Goal: Task Accomplishment & Management: Use online tool/utility

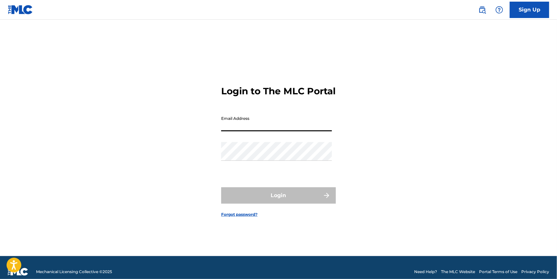
click at [287, 122] on input "Email Address" at bounding box center [276, 122] width 111 height 19
type input "[PERSON_NAME][EMAIL_ADDRESS][DOMAIN_NAME]"
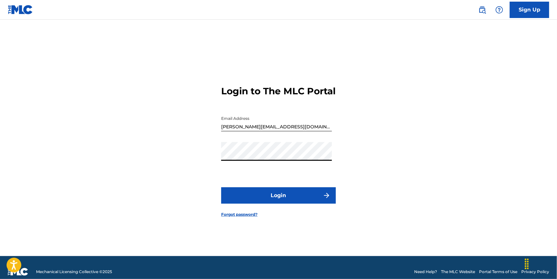
click at [221, 188] on button "Login" at bounding box center [278, 196] width 115 height 16
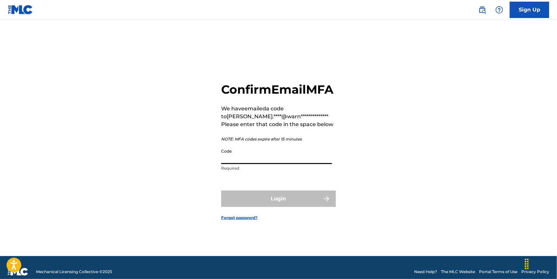
click at [300, 159] on input "Code" at bounding box center [276, 155] width 111 height 19
click at [298, 152] on div "**********" at bounding box center [278, 128] width 115 height 93
click at [306, 161] on input "Code" at bounding box center [276, 155] width 111 height 19
paste input "902254"
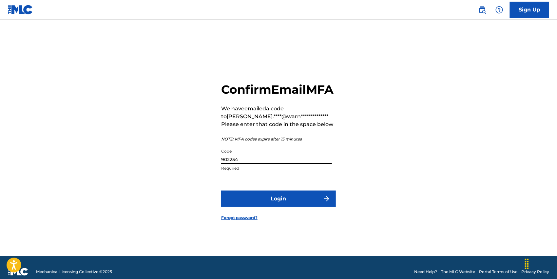
type input "902254"
click at [289, 207] on button "Login" at bounding box center [278, 199] width 115 height 16
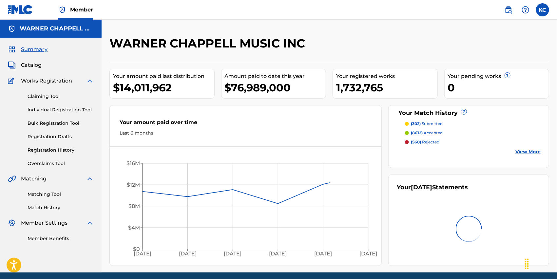
click at [46, 61] on div "Summary Catalog Works Registration Claiming Tool Individual Registration Tool B…" at bounding box center [51, 144] width 102 height 212
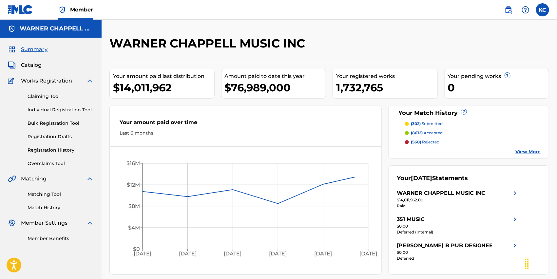
click at [42, 61] on div "Summary Catalog Works Registration Claiming Tool Individual Registration Tool B…" at bounding box center [51, 144] width 102 height 212
click at [28, 66] on span "Catalog" at bounding box center [31, 65] width 21 height 8
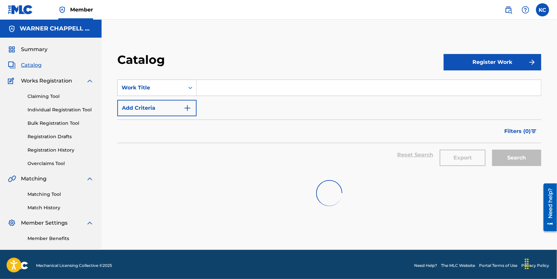
click at [237, 84] on input "Search Form" at bounding box center [369, 88] width 345 height 16
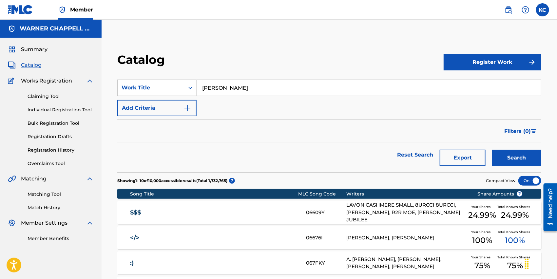
click at [243, 85] on input "[PERSON_NAME]" at bounding box center [369, 88] width 345 height 16
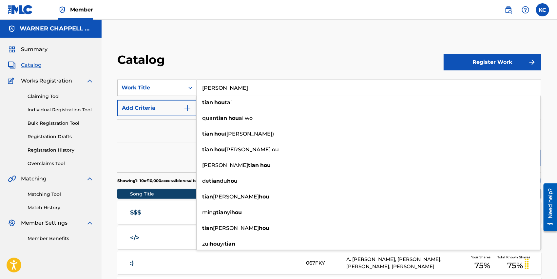
type input "[PERSON_NAME]"
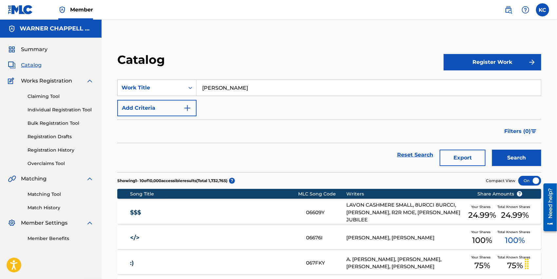
click at [549, 106] on div "Catalog Register Work SearchWithCriteria05df1752-d1e7-4dcb-a19f-ff83e74fa37e Wo…" at bounding box center [329, 268] width 440 height 433
click at [535, 154] on button "Search" at bounding box center [516, 158] width 49 height 16
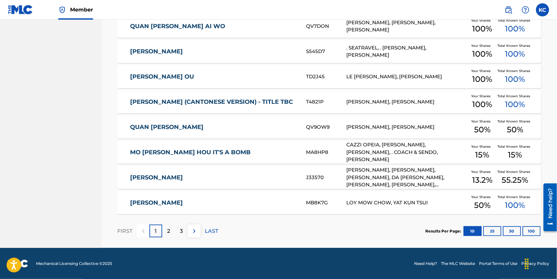
scroll to position [48, 0]
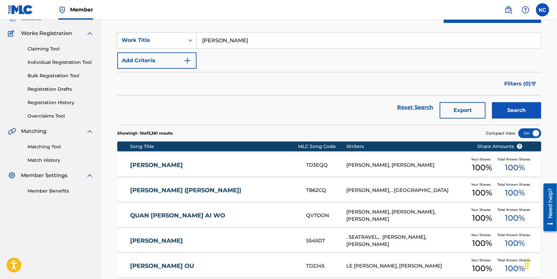
click at [139, 59] on button "Add Criteria" at bounding box center [156, 60] width 79 height 16
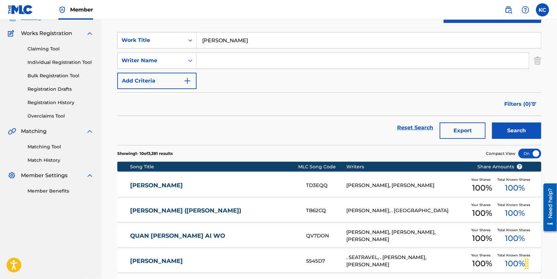
click at [236, 65] on input "Search Form" at bounding box center [363, 61] width 332 height 16
click at [492, 123] on button "Search" at bounding box center [516, 131] width 49 height 16
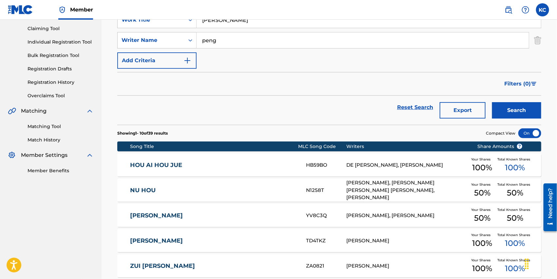
scroll to position [257, 0]
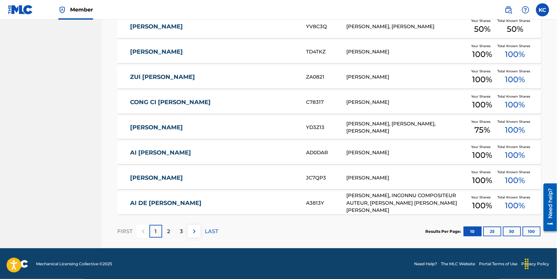
click at [170, 231] on div "2" at bounding box center [168, 231] width 13 height 13
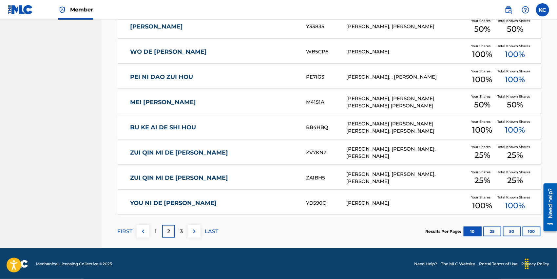
scroll to position [0, 0]
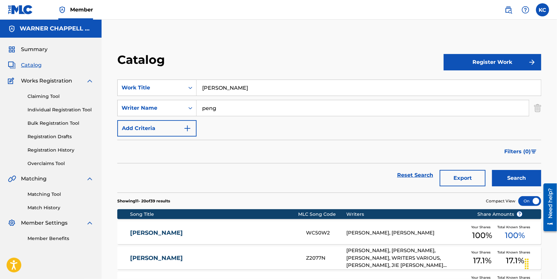
drag, startPoint x: 233, startPoint y: 102, endPoint x: 101, endPoint y: 96, distance: 131.6
click at [101, 96] on main "WARNER CHAPPELL MUSIC INC Summary Catalog Works Registration Claiming Tool Indi…" at bounding box center [278, 263] width 557 height 486
type input "xue"
click at [511, 181] on button "Search" at bounding box center [516, 178] width 49 height 16
drag, startPoint x: 238, startPoint y: 88, endPoint x: 182, endPoint y: 89, distance: 55.7
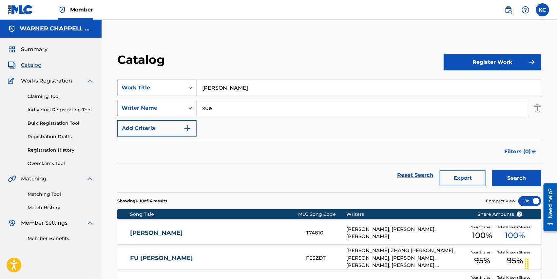
click at [182, 89] on div "SearchWithCriteria05df1752-d1e7-4dcb-a19f-ff83e74fa37e Work Title [PERSON_NAME]" at bounding box center [329, 88] width 424 height 16
paste input "YUE YA WAN"
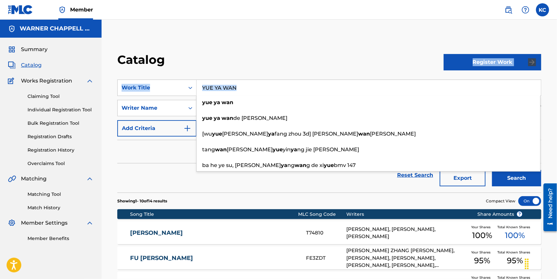
drag, startPoint x: 247, startPoint y: 107, endPoint x: 262, endPoint y: 50, distance: 59.8
click at [261, 50] on div "Catalog Register Work SearchWithCriteria05df1752-d1e7-4dcb-a19f-ff83e74fa37e Wo…" at bounding box center [330, 270] width 456 height 469
click at [262, 50] on div "Catalog Register Work SearchWithCriteria05df1752-d1e7-4dcb-a19f-ff83e74fa37e Wo…" at bounding box center [330, 270] width 456 height 469
click at [301, 50] on div "Catalog Register Work SearchWithCriteria05df1752-d1e7-4dcb-a19f-ff83e74fa37e Wo…" at bounding box center [330, 270] width 456 height 469
click at [166, 171] on div "Reset Search Export Search" at bounding box center [329, 176] width 424 height 24
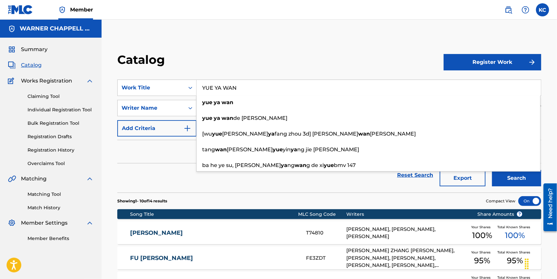
click at [548, 89] on div "Catalog Register Work SearchWithCriteria05df1752-d1e7-4dcb-a19f-ff83e74fa37e Wo…" at bounding box center [329, 278] width 440 height 453
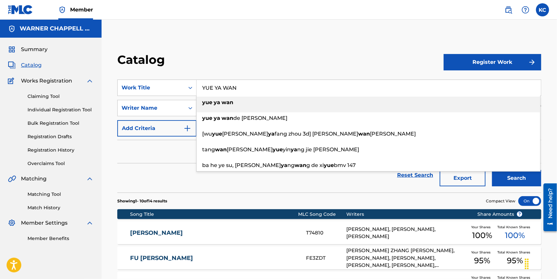
click at [397, 99] on div "yue ya wan" at bounding box center [369, 103] width 344 height 12
type input "yue ya wan"
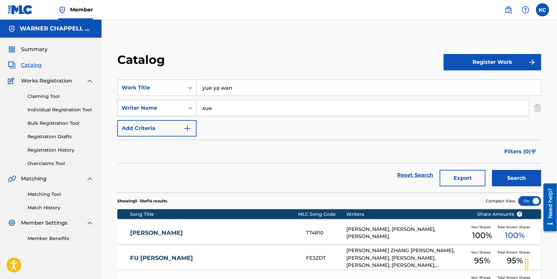
drag, startPoint x: 258, startPoint y: 114, endPoint x: 193, endPoint y: 113, distance: 65.3
click at [193, 113] on div "SearchWithCriteriafc4a534f-345d-4536-a307-953f90dbe7fd Writer Name [PERSON_NAME]" at bounding box center [329, 108] width 424 height 16
click at [504, 173] on button "Search" at bounding box center [516, 178] width 49 height 16
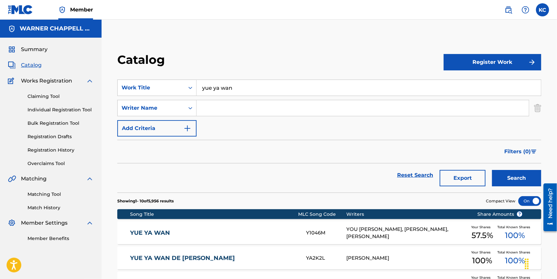
click at [59, 193] on link "Matching Tool" at bounding box center [61, 194] width 66 height 7
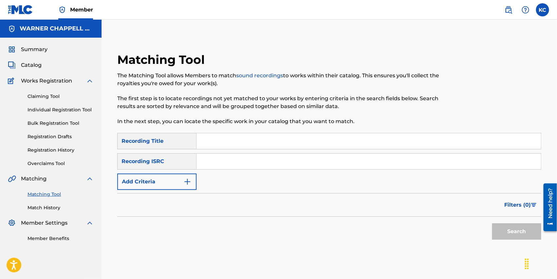
click at [297, 144] on input "Search Form" at bounding box center [369, 141] width 345 height 16
paste input "[GEOGRAPHIC_DATA]"
type input "[GEOGRAPHIC_DATA]"
click at [530, 228] on button "Search" at bounding box center [516, 232] width 49 height 16
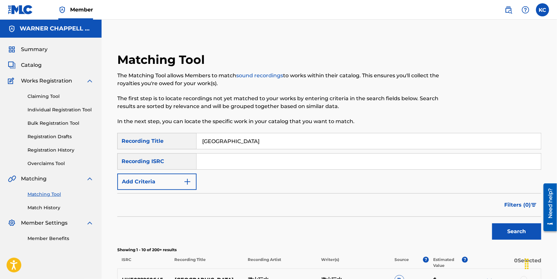
click at [531, 200] on button "Filters ( 0 )" at bounding box center [521, 205] width 41 height 16
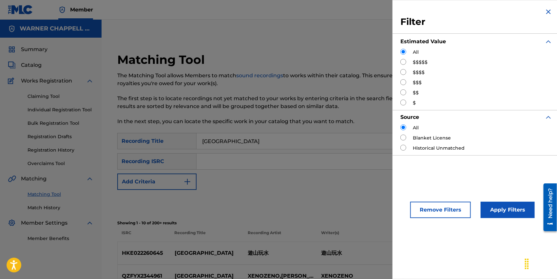
click at [402, 60] on input "Search Form" at bounding box center [404, 62] width 6 height 6
radio input "true"
click at [509, 206] on button "Apply Filters" at bounding box center [508, 210] width 54 height 16
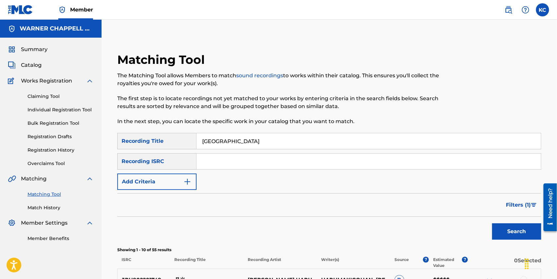
click at [514, 203] on span "Filters ( 1 )" at bounding box center [518, 205] width 25 height 8
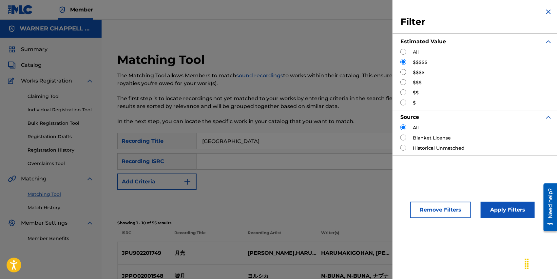
click at [408, 71] on div "$$$$" at bounding box center [477, 72] width 152 height 7
click at [402, 71] on input "Search Form" at bounding box center [404, 72] width 6 height 6
radio input "true"
click at [507, 214] on button "Apply Filters" at bounding box center [508, 210] width 54 height 16
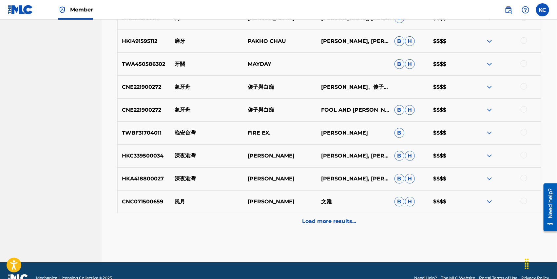
scroll to position [95, 0]
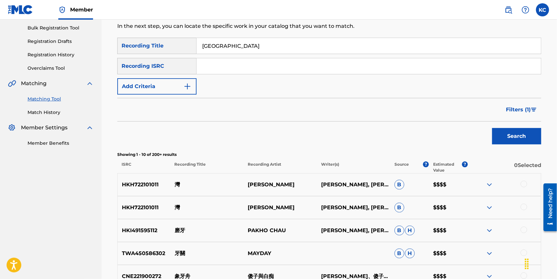
click at [523, 116] on button "Filters ( 1 )" at bounding box center [521, 110] width 39 height 16
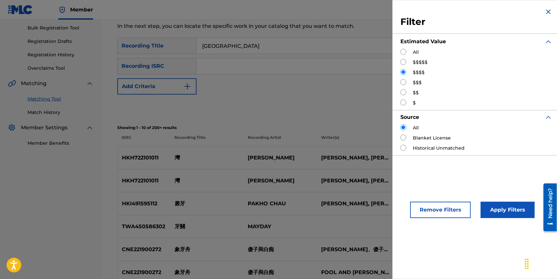
click at [403, 84] on input "Search Form" at bounding box center [404, 82] width 6 height 6
radio input "true"
click at [493, 211] on button "Apply Filters" at bounding box center [508, 210] width 54 height 16
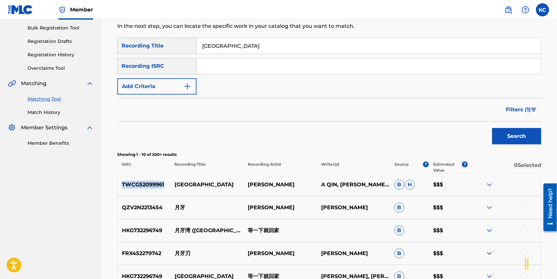
drag, startPoint x: 168, startPoint y: 190, endPoint x: 121, endPoint y: 190, distance: 46.9
click at [121, 190] on div "TWCG52099961 月牙灣 [PERSON_NAME]一 A QIN, [PERSON_NAME], [PERSON_NAME], [PERSON_NA…" at bounding box center [329, 184] width 424 height 23
copy p "TWCG52099961"
click at [225, 70] on input "Search Form" at bounding box center [369, 66] width 345 height 16
paste input "TWCG52099961"
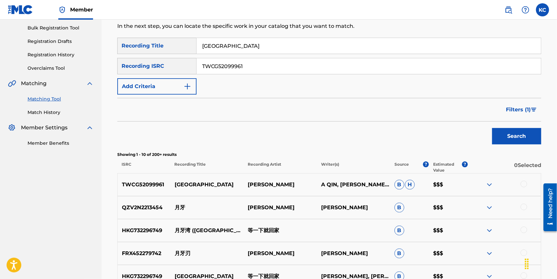
type input "TWCG52099961"
drag, startPoint x: 243, startPoint y: 42, endPoint x: 136, endPoint y: 48, distance: 106.7
click at [136, 48] on div "SearchWithCriteria5ceba171-e1c2-414b-98a1-e1e4bef490f1 Recording Title 月牙灣" at bounding box center [329, 46] width 424 height 16
click at [522, 105] on button "Filters ( 1 )" at bounding box center [521, 110] width 39 height 16
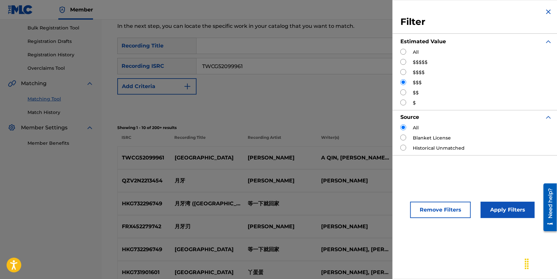
click at [406, 62] on div "All $$$$$ $$$$ $$$ $$ $" at bounding box center [477, 78] width 152 height 58
click at [404, 52] on input "Search Form" at bounding box center [404, 52] width 6 height 6
radio input "true"
click at [521, 224] on div "Remove Filters Apply Filters" at bounding box center [477, 204] width 168 height 43
click at [518, 216] on button "Apply Filters" at bounding box center [508, 210] width 54 height 16
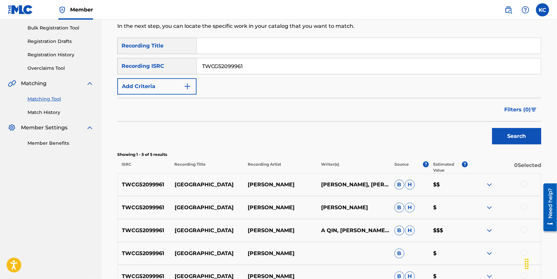
click at [519, 138] on button "Search" at bounding box center [516, 136] width 49 height 16
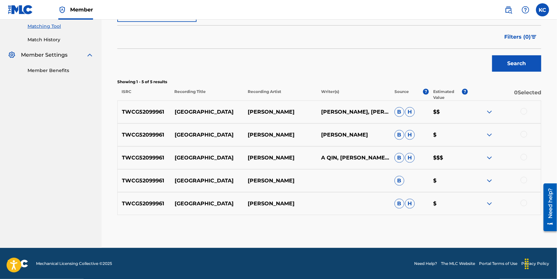
click at [527, 113] on div at bounding box center [524, 111] width 7 height 7
click at [527, 113] on div at bounding box center [504, 112] width 73 height 8
click at [526, 133] on div at bounding box center [524, 134] width 7 height 7
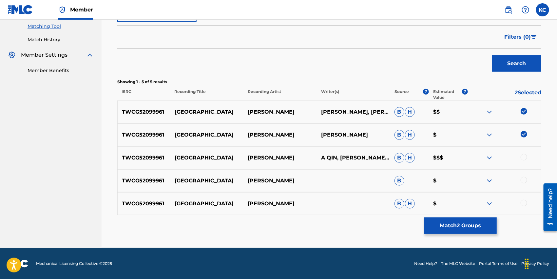
click at [528, 155] on div at bounding box center [504, 158] width 73 height 8
click at [525, 158] on div at bounding box center [524, 157] width 7 height 7
click at [526, 188] on div "TWCG52099961 月牙灣 [PERSON_NAME] $" at bounding box center [329, 180] width 424 height 23
click at [525, 182] on div at bounding box center [524, 180] width 7 height 7
click at [525, 200] on div at bounding box center [524, 203] width 7 height 7
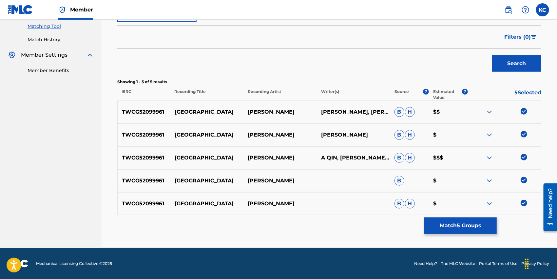
click at [477, 228] on button "Match 5 Groups" at bounding box center [461, 226] width 72 height 16
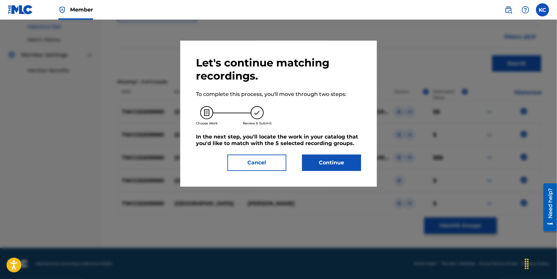
click at [335, 157] on button "Continue" at bounding box center [331, 163] width 59 height 16
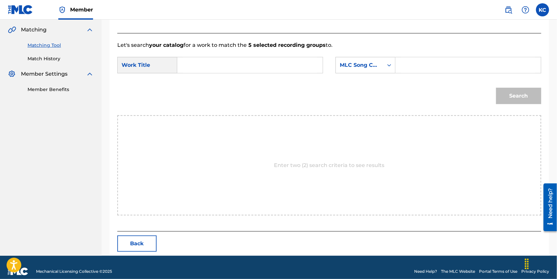
scroll to position [157, 0]
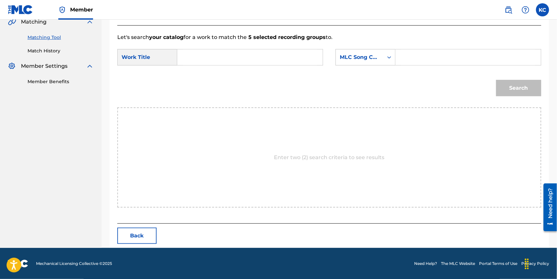
click at [422, 64] on input "Search Form" at bounding box center [468, 58] width 134 height 16
paste input "Y1046M"
type input "Y1046M"
click at [256, 64] on input "Search Form" at bounding box center [250, 58] width 134 height 16
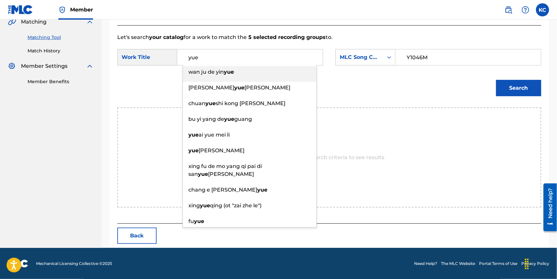
type input "yue"
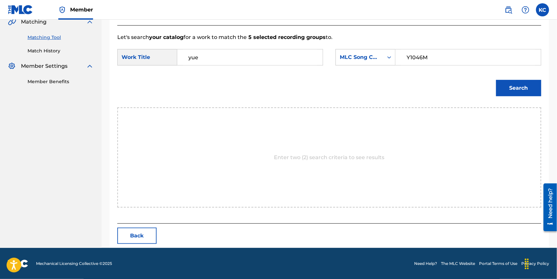
click at [523, 98] on div "Search" at bounding box center [517, 86] width 49 height 26
click at [520, 89] on button "Search" at bounding box center [518, 88] width 45 height 16
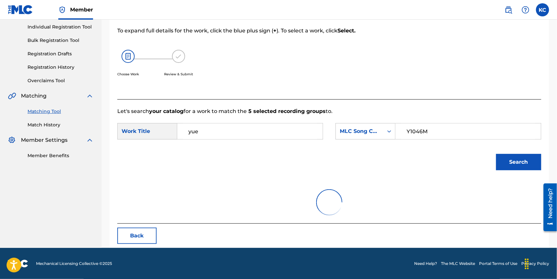
scroll to position [137, 0]
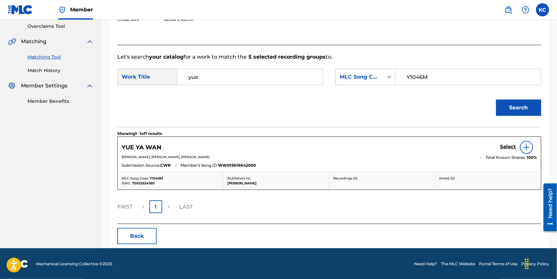
click at [508, 145] on h5 "Select" at bounding box center [508, 147] width 16 height 6
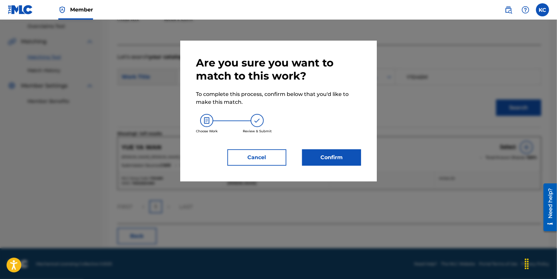
click at [335, 161] on button "Confirm" at bounding box center [331, 157] width 59 height 16
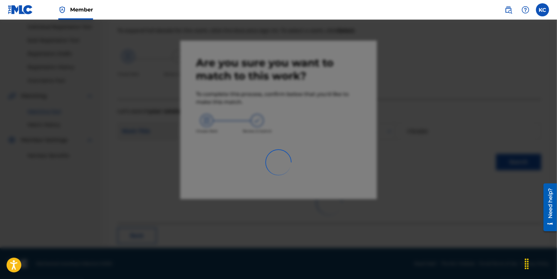
scroll to position [22, 0]
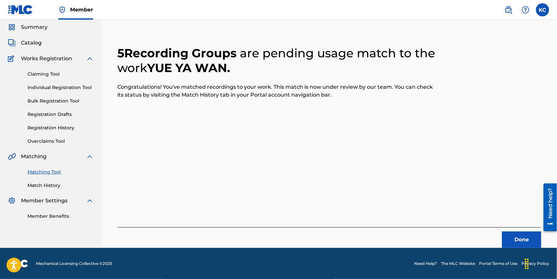
click at [527, 238] on button "Done" at bounding box center [521, 240] width 39 height 16
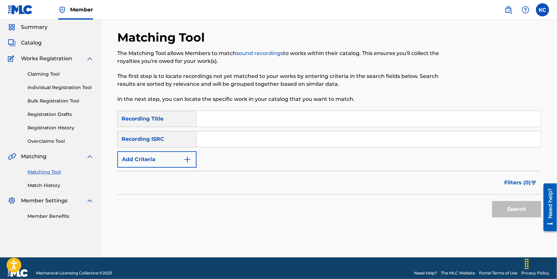
click at [243, 117] on input "Search Form" at bounding box center [369, 119] width 345 height 16
paste input "[GEOGRAPHIC_DATA]"
type input "[GEOGRAPHIC_DATA]"
click at [525, 217] on button "Search" at bounding box center [516, 209] width 49 height 16
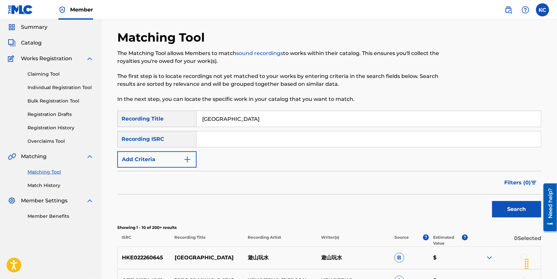
scroll to position [212, 0]
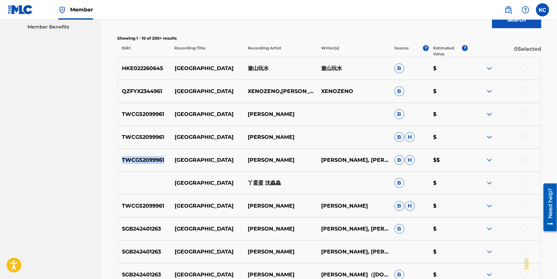
drag, startPoint x: 163, startPoint y: 159, endPoint x: 111, endPoint y: 159, distance: 51.8
click at [111, 159] on div "Matching Tool The Matching Tool allows Members to match sound recordings to wor…" at bounding box center [329, 88] width 440 height 495
copy p "TWCG52099961"
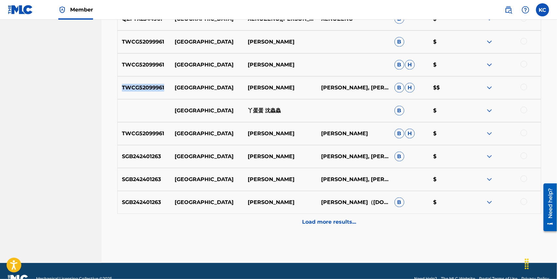
scroll to position [299, 0]
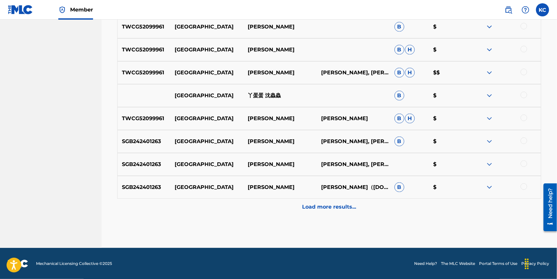
click at [347, 216] on div "Matching Tool The Matching Tool allows Members to match sound recordings to wor…" at bounding box center [329, 0] width 424 height 495
click at [348, 211] on div "Load more results..." at bounding box center [329, 207] width 424 height 16
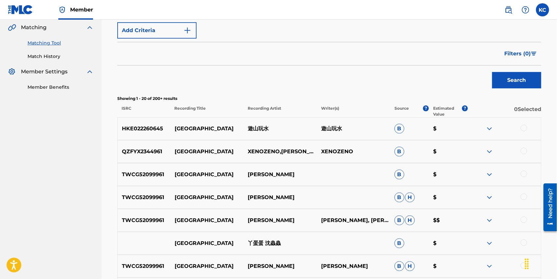
scroll to position [0, 0]
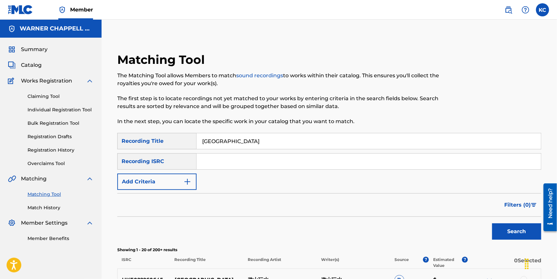
click at [228, 169] on div "Search Form" at bounding box center [369, 161] width 345 height 16
drag, startPoint x: 228, startPoint y: 166, endPoint x: 227, endPoint y: 162, distance: 4.3
click at [228, 166] on input "Search Form" at bounding box center [369, 162] width 345 height 16
paste input "TWCG52099961"
type input "TWCG52099961"
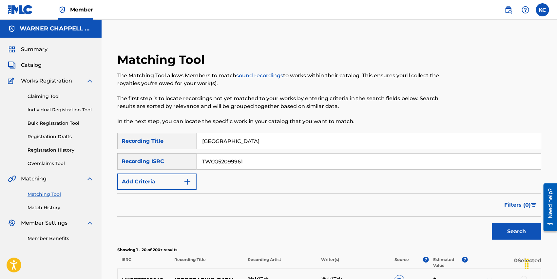
drag, startPoint x: 237, startPoint y: 140, endPoint x: 127, endPoint y: 142, distance: 110.5
click at [127, 142] on div "SearchWithCriteria5ceba171-e1c2-414b-98a1-e1e4bef490f1 Recording Title 月牙灣" at bounding box center [329, 141] width 424 height 16
click at [506, 232] on button "Search" at bounding box center [516, 232] width 49 height 16
click at [238, 141] on input "Search Form" at bounding box center [369, 141] width 345 height 16
paste input "遇見"
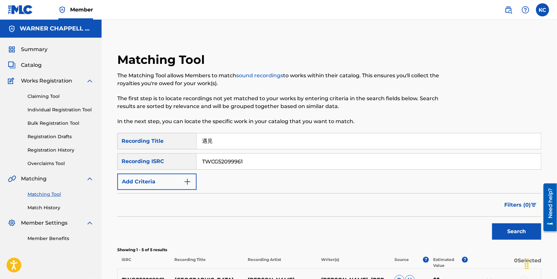
type input "遇見"
drag, startPoint x: 262, startPoint y: 163, endPoint x: 154, endPoint y: 157, distance: 108.0
click at [154, 157] on div "SearchWithCriteriad20b1a99-460a-4152-be7e-61a63d49dc95 Recording ISRC TWCG52099…" at bounding box center [329, 161] width 424 height 16
click at [519, 235] on button "Search" at bounding box center [516, 232] width 49 height 16
click at [517, 212] on button "Filters ( 0 )" at bounding box center [521, 205] width 41 height 16
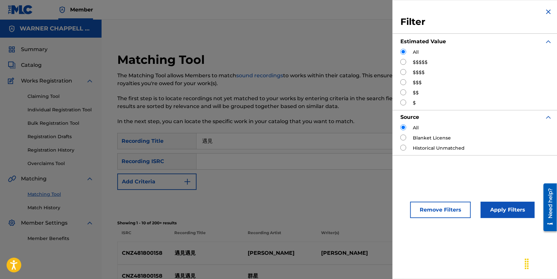
click at [403, 64] on input "Search Form" at bounding box center [404, 62] width 6 height 6
radio input "true"
click at [505, 206] on button "Apply Filters" at bounding box center [508, 210] width 54 height 16
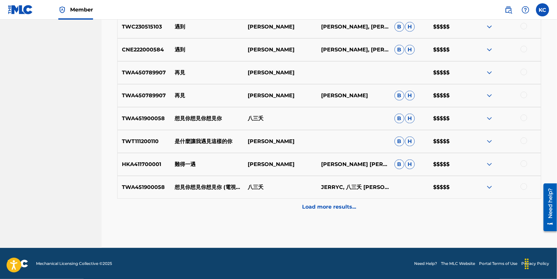
scroll to position [110, 0]
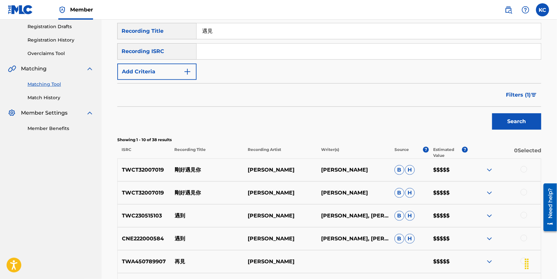
click at [522, 94] on span "Filters ( 1 )" at bounding box center [518, 95] width 25 height 8
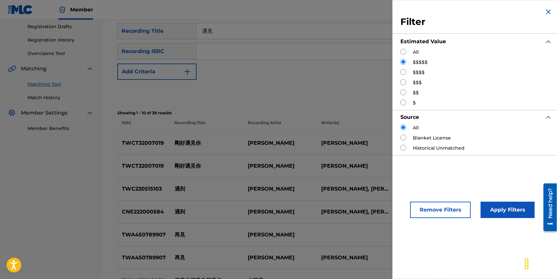
click at [404, 73] on input "Search Form" at bounding box center [404, 72] width 6 height 6
radio input "true"
click at [496, 209] on button "Apply Filters" at bounding box center [508, 210] width 54 height 16
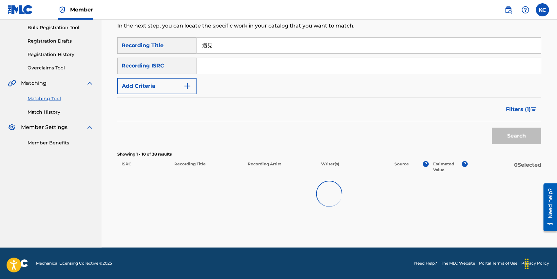
scroll to position [95, 0]
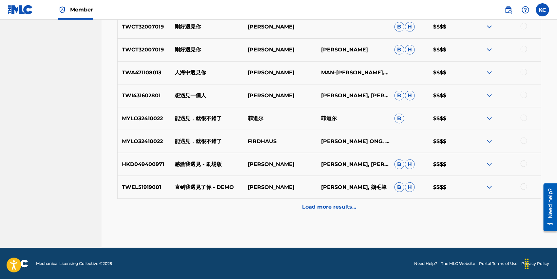
click at [376, 210] on div "Load more results..." at bounding box center [329, 207] width 424 height 16
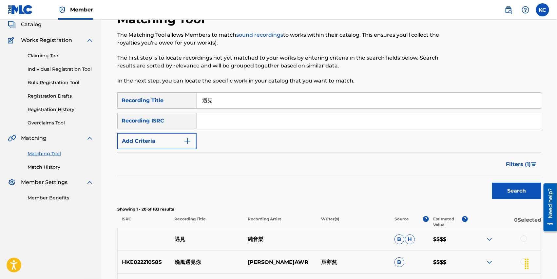
scroll to position [0, 0]
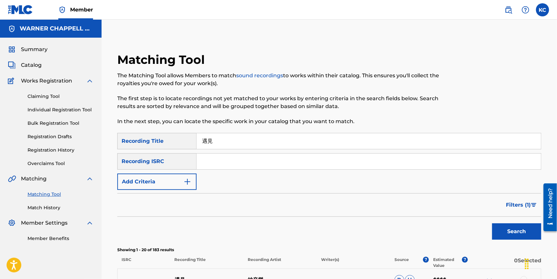
click at [530, 210] on button "Filters ( 1 )" at bounding box center [521, 205] width 39 height 16
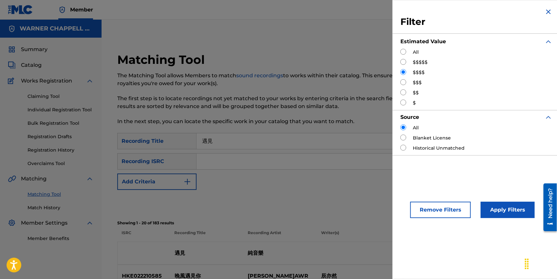
click at [403, 77] on div "All $$$$$ $$$$ $$$ $$ $" at bounding box center [477, 78] width 152 height 58
click at [403, 84] on input "Search Form" at bounding box center [404, 82] width 6 height 6
radio input "true"
click at [501, 205] on button "Apply Filters" at bounding box center [508, 210] width 54 height 16
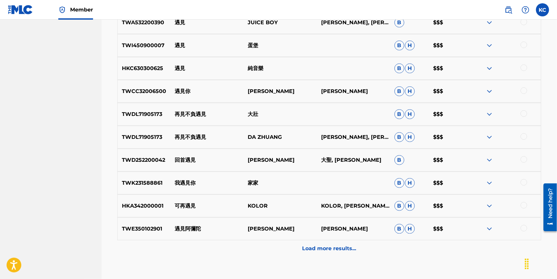
scroll to position [285, 0]
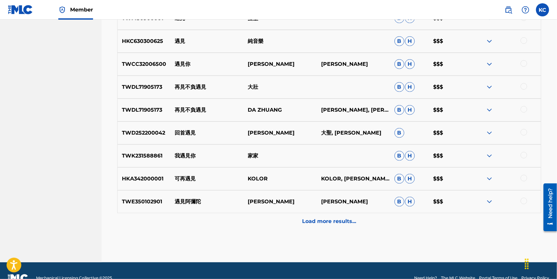
click at [345, 219] on p "Load more results..." at bounding box center [330, 222] width 54 height 8
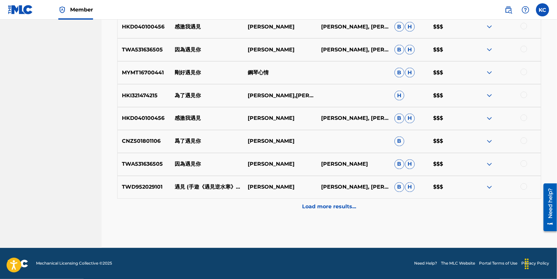
scroll to position [0, 0]
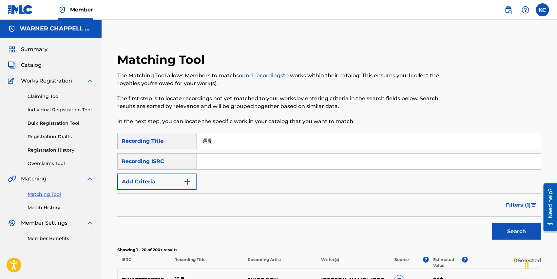
drag, startPoint x: 272, startPoint y: 141, endPoint x: 160, endPoint y: 134, distance: 113.0
click at [160, 134] on div "SearchWithCriteria5ceba171-e1c2-414b-98a1-e1e4bef490f1 Recording Title 遇見" at bounding box center [329, 141] width 424 height 16
click at [245, 145] on input "遇見" at bounding box center [369, 141] width 345 height 16
drag, startPoint x: 260, startPoint y: 141, endPoint x: 174, endPoint y: 140, distance: 85.9
click at [169, 141] on div "SearchWithCriteria5ceba171-e1c2-414b-98a1-e1e4bef490f1 Recording Title 遇見" at bounding box center [329, 141] width 424 height 16
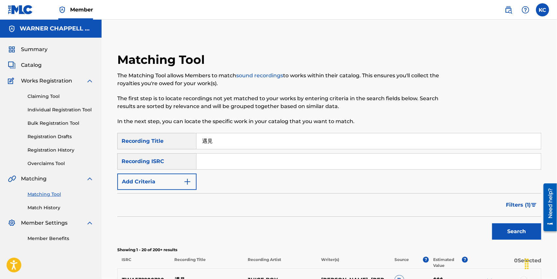
paste input "我看过"
type input "我看过"
click at [514, 207] on span "Filters ( 1 )" at bounding box center [518, 205] width 25 height 8
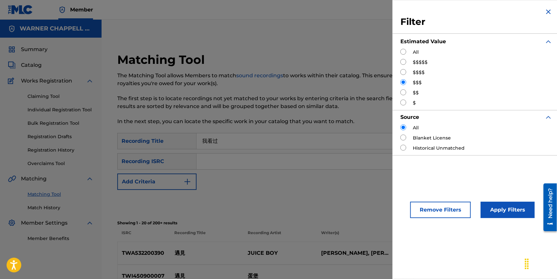
click at [405, 54] on input "Search Form" at bounding box center [404, 52] width 6 height 6
radio input "true"
click at [491, 203] on button "Apply Filters" at bounding box center [508, 210] width 54 height 16
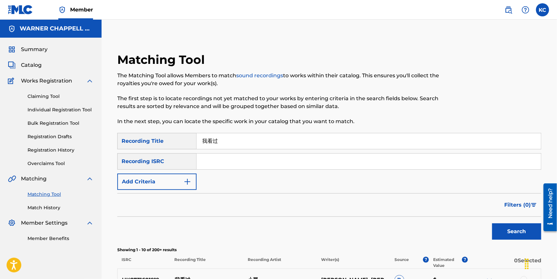
click at [528, 235] on button "Search" at bounding box center [516, 232] width 49 height 16
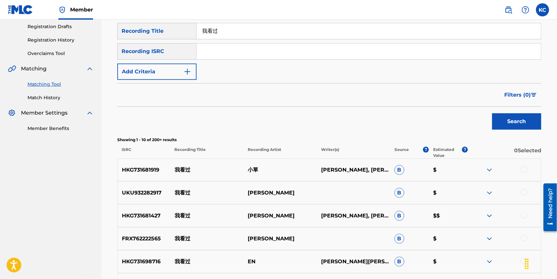
scroll to position [299, 0]
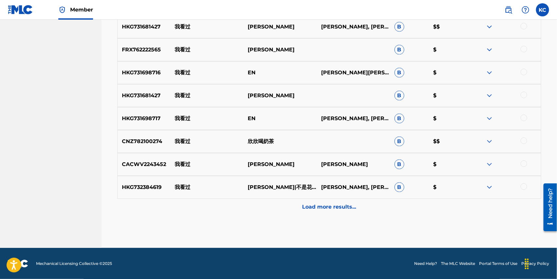
click at [366, 214] on div "Load more results..." at bounding box center [329, 207] width 424 height 16
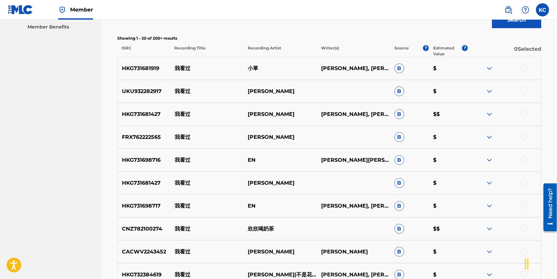
scroll to position [150, 0]
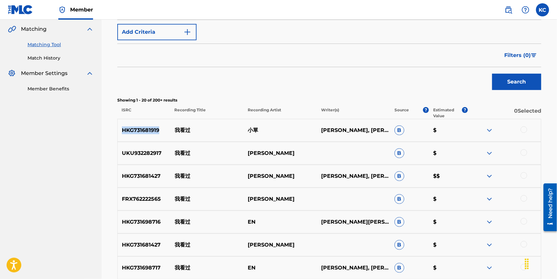
drag, startPoint x: 161, startPoint y: 129, endPoint x: 117, endPoint y: 129, distance: 43.9
click at [117, 129] on div "Matching Tool The Matching Tool allows Members to match sound recordings to wor…" at bounding box center [329, 265] width 440 height 724
copy p "HKG731681919"
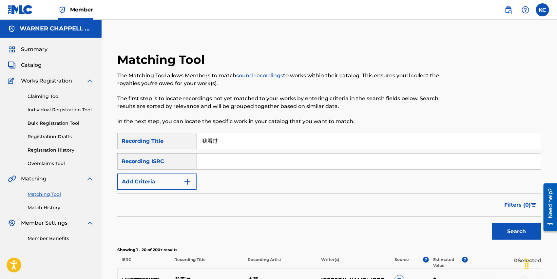
click at [238, 160] on input "Search Form" at bounding box center [369, 162] width 345 height 16
paste input "HKG731681919"
type input "HKG731681919"
drag, startPoint x: 218, startPoint y: 145, endPoint x: 179, endPoint y: 145, distance: 38.7
click at [179, 145] on div "SearchWithCriteria5ceba171-e1c2-414b-98a1-e1e4bef490f1 Recording Title 我看过" at bounding box center [329, 141] width 424 height 16
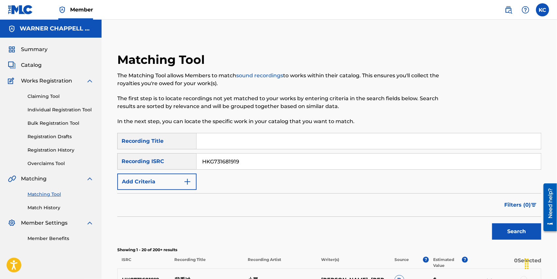
click at [532, 237] on button "Search" at bounding box center [516, 232] width 49 height 16
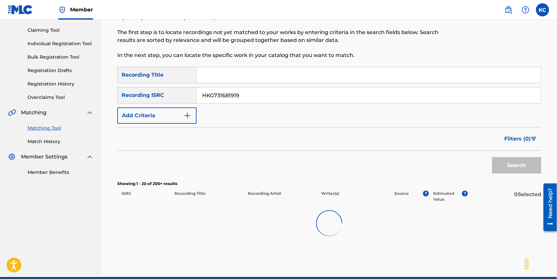
scroll to position [95, 0]
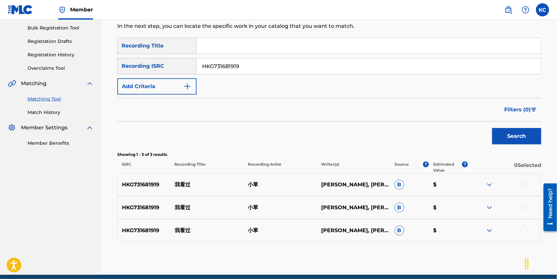
click at [254, 50] on input "Search Form" at bounding box center [369, 46] width 345 height 16
paste input "我看過"
type input "我看過"
drag, startPoint x: 261, startPoint y: 64, endPoint x: 150, endPoint y: 64, distance: 111.1
click at [150, 64] on div "SearchWithCriteriad20b1a99-460a-4152-be7e-61a63d49dc95 Recording ISRC HKG731681…" at bounding box center [329, 66] width 424 height 16
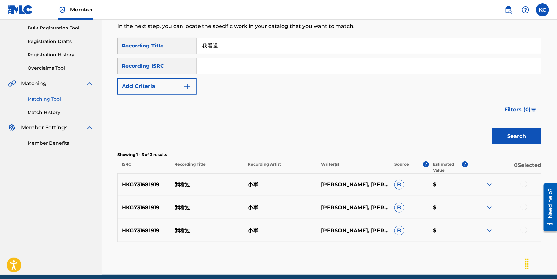
click at [528, 141] on button "Search" at bounding box center [516, 136] width 49 height 16
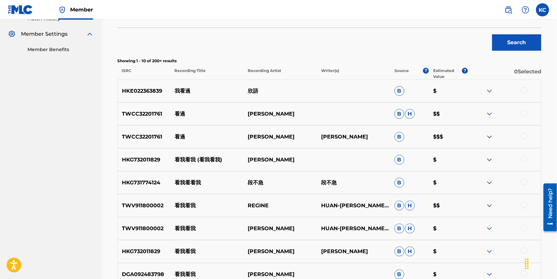
scroll to position [0, 0]
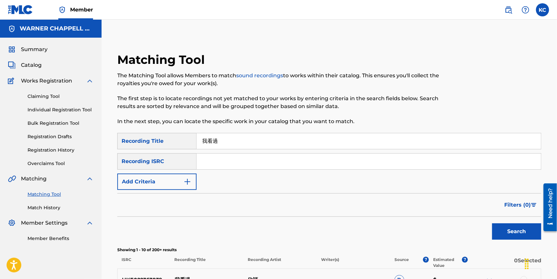
click at [526, 198] on button "Filters ( 0 )" at bounding box center [521, 205] width 41 height 16
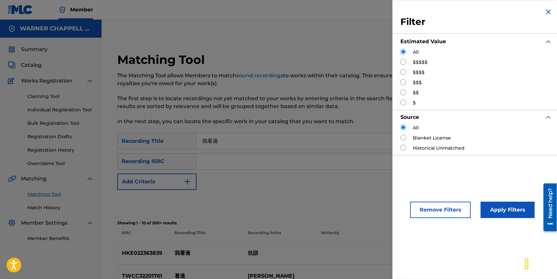
click at [402, 64] on input "Search Form" at bounding box center [404, 62] width 6 height 6
radio input "true"
click at [504, 208] on button "Apply Filters" at bounding box center [508, 210] width 54 height 16
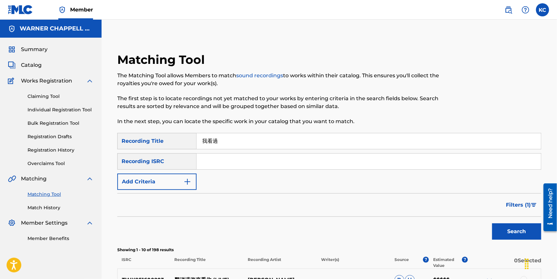
click at [529, 206] on span "Filters ( 1 )" at bounding box center [518, 205] width 25 height 8
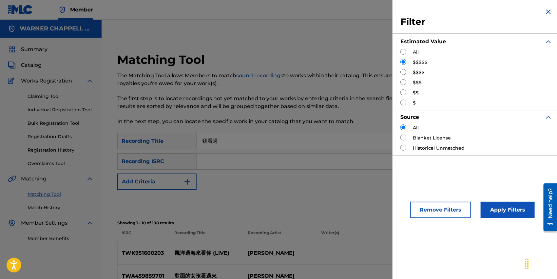
click at [402, 70] on input "Search Form" at bounding box center [404, 72] width 6 height 6
radio input "true"
click at [505, 202] on button "Apply Filters" at bounding box center [508, 210] width 54 height 16
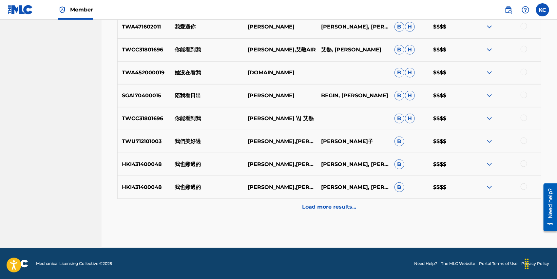
scroll to position [110, 0]
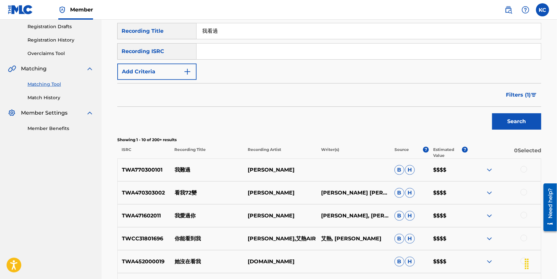
click at [520, 93] on span "Filters ( 1 )" at bounding box center [518, 95] width 25 height 8
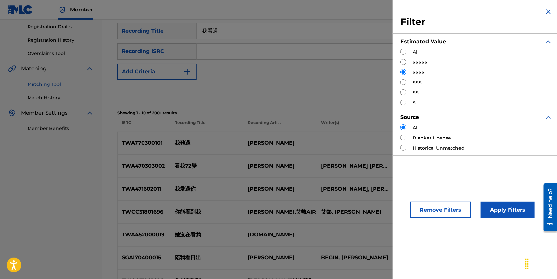
click at [403, 84] on input "Search Form" at bounding box center [404, 82] width 6 height 6
radio input "true"
click at [503, 209] on button "Apply Filters" at bounding box center [508, 210] width 54 height 16
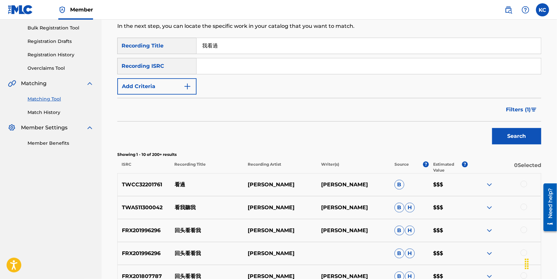
scroll to position [285, 0]
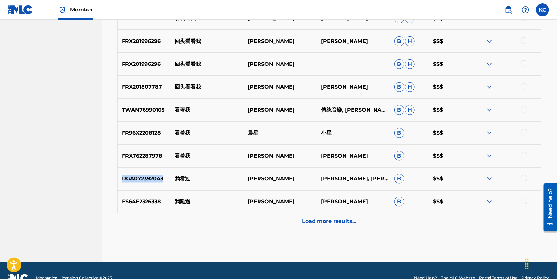
drag, startPoint x: 164, startPoint y: 179, endPoint x: 117, endPoint y: 179, distance: 46.9
click at [117, 179] on div "DGA072392043 我看过 [PERSON_NAME] [PERSON_NAME], [PERSON_NAME], [PERSON_NAME], [PE…" at bounding box center [329, 179] width 424 height 23
copy p "DGA072392043"
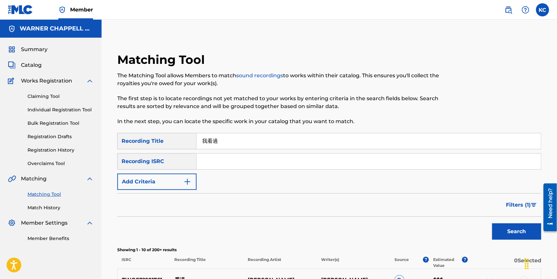
click at [227, 162] on input "Search Form" at bounding box center [369, 162] width 345 height 16
paste input "DGA072392043"
type input "DGA072392043"
drag, startPoint x: 236, startPoint y: 147, endPoint x: 172, endPoint y: 142, distance: 63.4
click at [172, 142] on div "SearchWithCriteria5ceba171-e1c2-414b-98a1-e1e4bef490f1 Recording Title 我看過" at bounding box center [329, 141] width 424 height 16
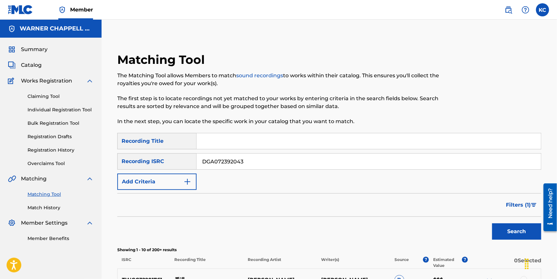
click at [532, 199] on button "Filters ( 1 )" at bounding box center [521, 205] width 39 height 16
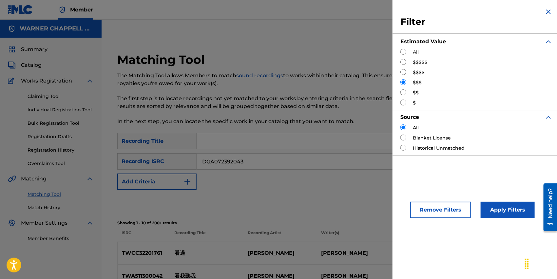
click at [402, 48] on div "Estimated Value" at bounding box center [477, 41] width 152 height 14
click at [401, 51] on input "Search Form" at bounding box center [404, 52] width 6 height 6
radio input "true"
click at [498, 213] on button "Apply Filters" at bounding box center [508, 210] width 54 height 16
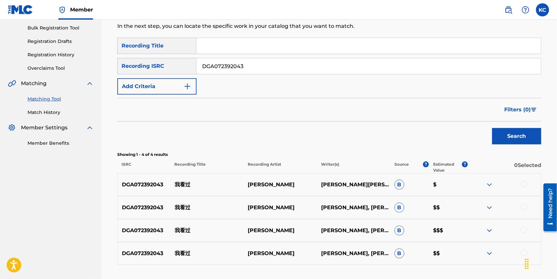
scroll to position [145, 0]
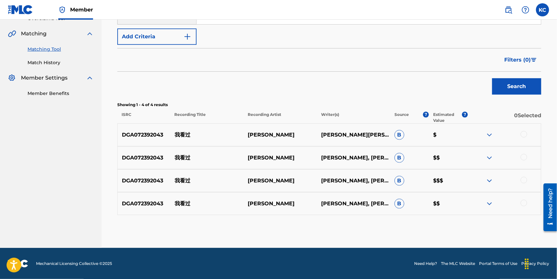
drag, startPoint x: 527, startPoint y: 133, endPoint x: 530, endPoint y: 148, distance: 14.7
click at [527, 133] on div at bounding box center [504, 135] width 73 height 8
click at [525, 133] on div at bounding box center [524, 134] width 7 height 7
click at [523, 158] on div at bounding box center [524, 157] width 7 height 7
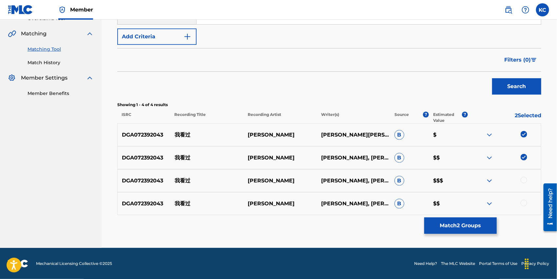
click at [523, 178] on div at bounding box center [524, 180] width 7 height 7
click at [525, 203] on div at bounding box center [524, 203] width 7 height 7
click at [447, 228] on button "Match 4 Groups" at bounding box center [461, 226] width 72 height 16
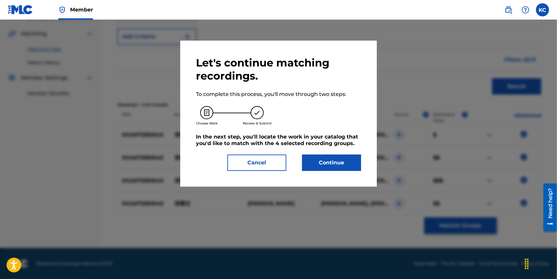
click at [329, 160] on button "Continue" at bounding box center [331, 163] width 59 height 16
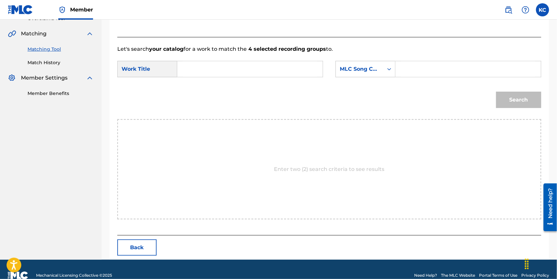
drag, startPoint x: 431, startPoint y: 76, endPoint x: 422, endPoint y: 75, distance: 8.6
click at [431, 75] on input "Search Form" at bounding box center [468, 69] width 134 height 16
paste input "WB0A0G"
type input "WB0A0G"
click at [268, 71] on input "Search Form" at bounding box center [250, 69] width 134 height 16
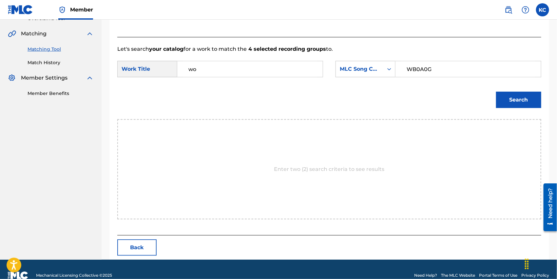
type input "wo"
click at [522, 103] on button "Search" at bounding box center [518, 100] width 45 height 16
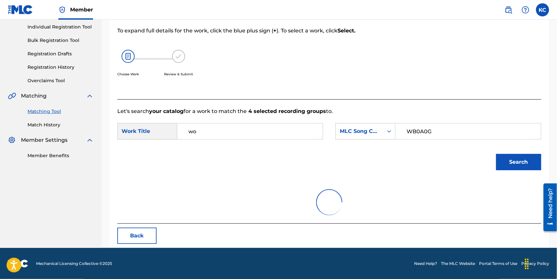
scroll to position [137, 0]
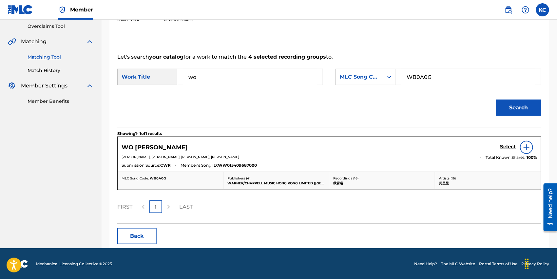
click at [509, 144] on h5 "Select" at bounding box center [508, 147] width 16 height 6
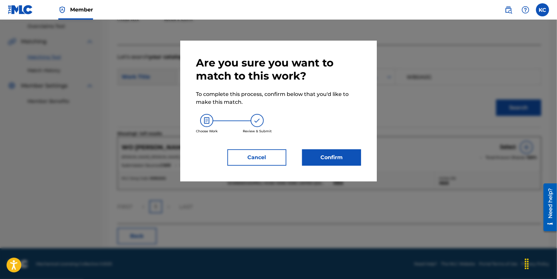
click at [341, 155] on button "Confirm" at bounding box center [331, 157] width 59 height 16
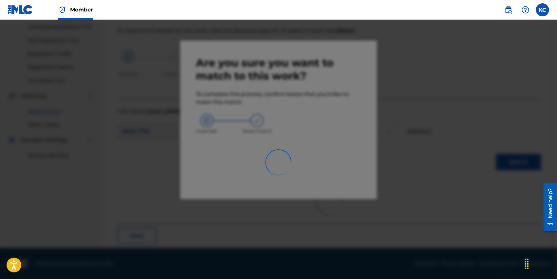
scroll to position [22, 0]
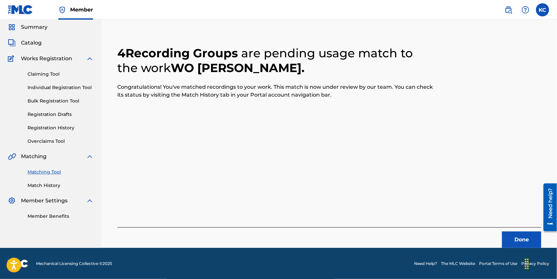
click at [515, 243] on button "Done" at bounding box center [521, 240] width 39 height 16
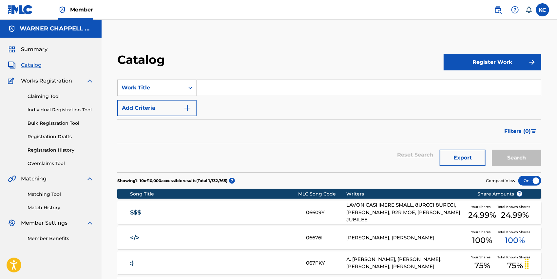
click at [259, 85] on input "Search Form" at bounding box center [369, 88] width 345 height 16
click at [305, 90] on input "Search Form" at bounding box center [369, 88] width 345 height 16
paste input "YUE YA WAN"
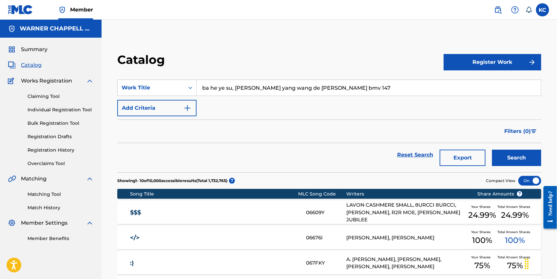
drag, startPoint x: 346, startPoint y: 93, endPoint x: 359, endPoint y: 90, distance: 13.4
click at [346, 93] on input "ba he ye su, [PERSON_NAME] yang wang de [PERSON_NAME] bmv 147" at bounding box center [369, 88] width 345 height 16
drag, startPoint x: 362, startPoint y: 90, endPoint x: 88, endPoint y: 75, distance: 274.5
click at [88, 75] on main "WARNER CHAPPELL MUSIC INC Summary Catalog Works Registration Claiming Tool Indi…" at bounding box center [278, 253] width 557 height 466
paste input "YUE YA WAN"
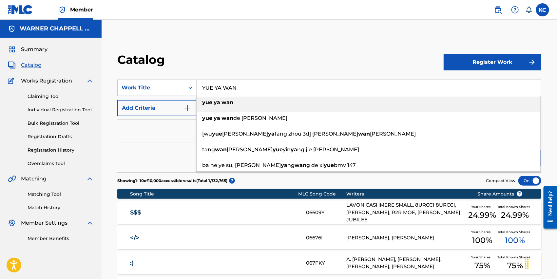
click at [337, 102] on div "yue ya wan" at bounding box center [369, 103] width 344 height 12
type input "yue ya wan"
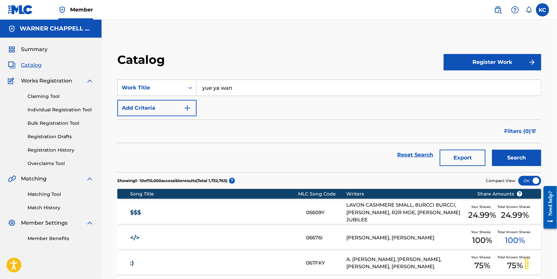
click at [526, 156] on button "Search" at bounding box center [516, 158] width 49 height 16
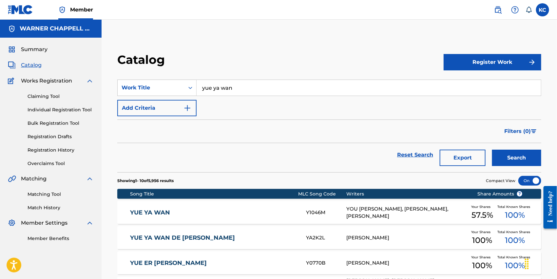
click at [161, 210] on link "YUE YA WAN" at bounding box center [214, 213] width 168 height 8
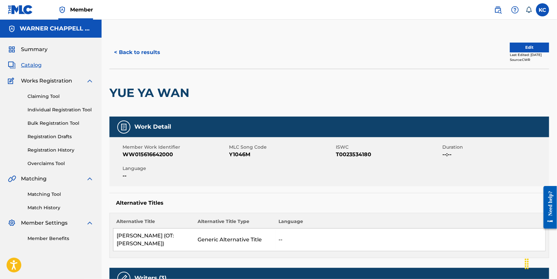
click at [149, 52] on button "< Back to results" at bounding box center [136, 52] width 55 height 16
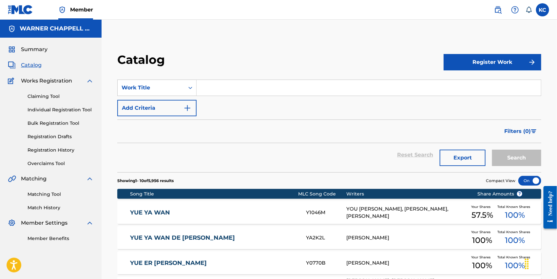
click at [155, 214] on link "YUE YA WAN" at bounding box center [214, 213] width 168 height 8
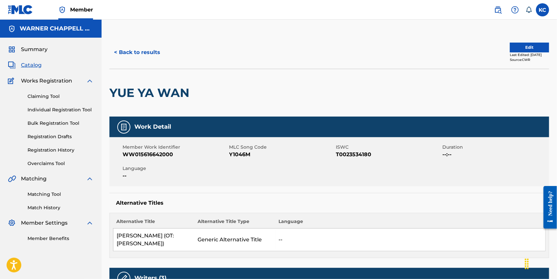
click at [247, 154] on span "Y1046M" at bounding box center [281, 155] width 105 height 8
copy span "Y1046M"
click at [146, 50] on button "< Back to results" at bounding box center [136, 52] width 55 height 16
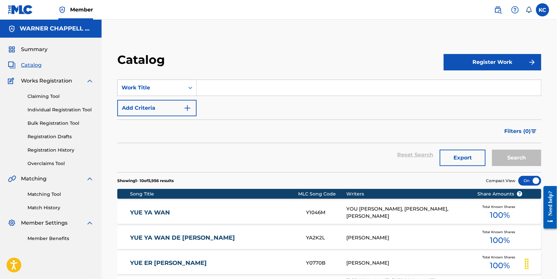
click at [239, 84] on input "Search Form" at bounding box center [369, 88] width 345 height 16
paste input "WO [PERSON_NAME]"
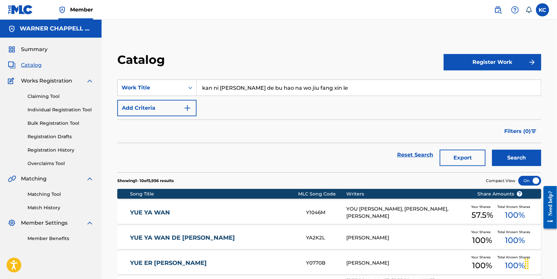
drag, startPoint x: 386, startPoint y: 93, endPoint x: 89, endPoint y: 75, distance: 297.6
click at [89, 75] on main "WARNER CHAPPELL MUSIC INC Summary Catalog Works Registration Claiming Tool Indi…" at bounding box center [278, 253] width 557 height 466
click at [321, 87] on input "kan ni guo de bu hao na wo jiu fang xin le" at bounding box center [369, 88] width 345 height 16
paste input "WO [PERSON_NAME]"
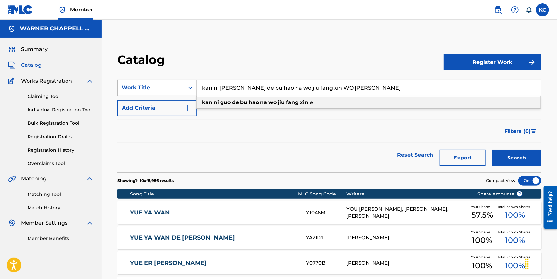
drag, startPoint x: 363, startPoint y: 90, endPoint x: 171, endPoint y: 86, distance: 191.2
click at [171, 86] on div "SearchWithCriteriabbccd9b1-7947-4c59-b59a-838976cc9ff6 Work Title kan ni guo de…" at bounding box center [329, 88] width 424 height 16
paste input "Search Form"
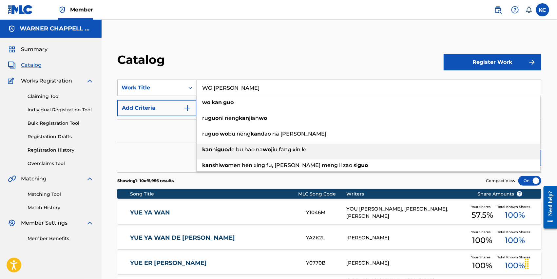
click at [513, 158] on li "kan ni guo de bu hao na wo jiu fang xin le" at bounding box center [369, 152] width 344 height 16
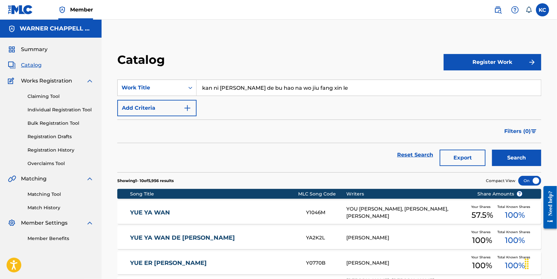
drag, startPoint x: 363, startPoint y: 95, endPoint x: 348, endPoint y: 92, distance: 15.0
click at [348, 92] on input "kan ni guo de bu hao na wo jiu fang xin le" at bounding box center [369, 88] width 345 height 16
drag, startPoint x: 346, startPoint y: 92, endPoint x: 105, endPoint y: 78, distance: 241.7
click at [105, 78] on div "Catalog Register Work SearchWithCriteriabbccd9b1-7947-4c59-b59a-838976cc9ff6 Wo…" at bounding box center [330, 260] width 456 height 449
paste input "WO [PERSON_NAME]"
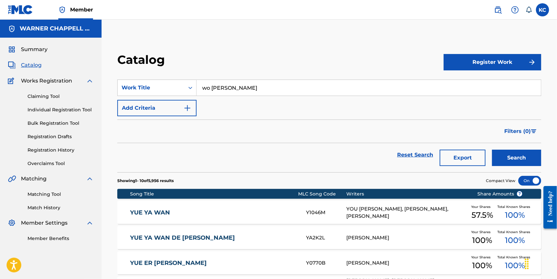
type input "wo kan guo"
click at [508, 159] on button "Search" at bounding box center [516, 158] width 49 height 16
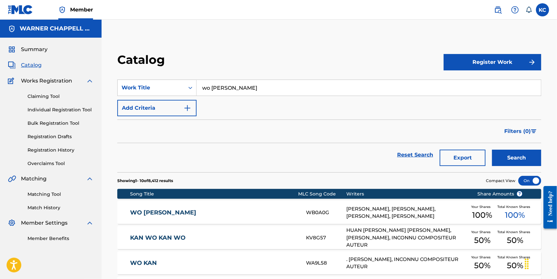
click at [309, 213] on div "WB0A0G" at bounding box center [326, 213] width 40 height 8
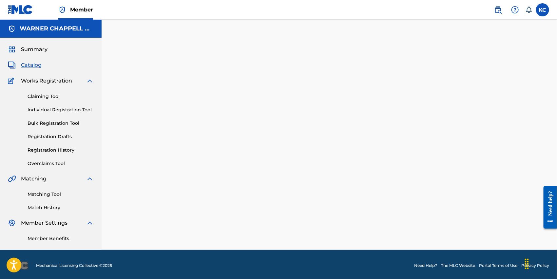
click at [309, 213] on div at bounding box center [330, 143] width 456 height 214
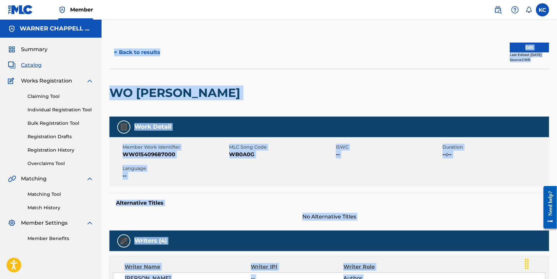
click at [252, 158] on span "WB0A0G" at bounding box center [281, 155] width 105 height 8
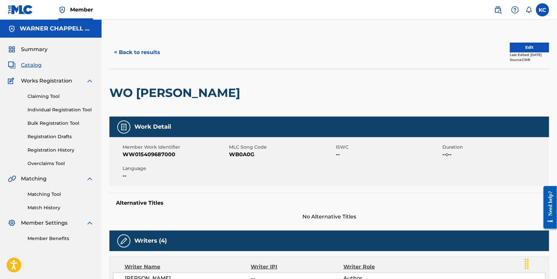
click at [252, 155] on span "WB0A0G" at bounding box center [281, 155] width 105 height 8
copy span "WB0A0G"
